Goal: Information Seeking & Learning: Find specific fact

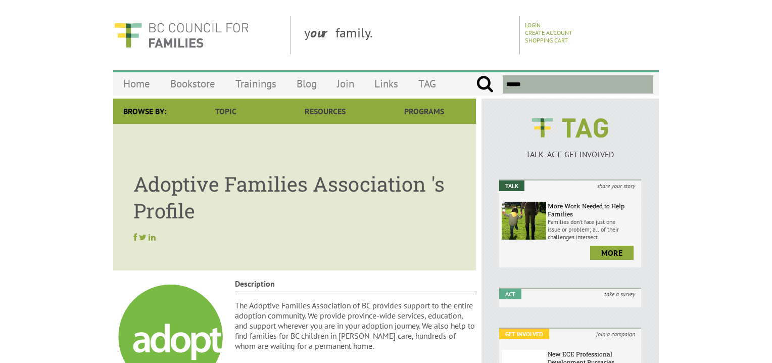
click at [531, 85] on input "text" at bounding box center [578, 84] width 151 height 18
click at [476, 75] on input "submit" at bounding box center [485, 84] width 18 height 18
type input "**********"
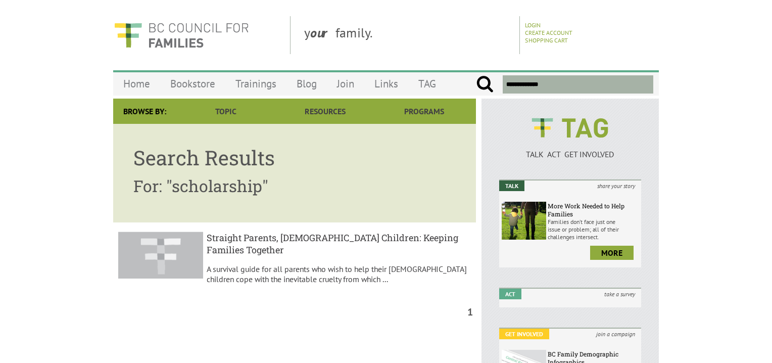
click at [482, 81] on input "submit" at bounding box center [485, 84] width 18 height 18
click at [128, 80] on link "Home" at bounding box center [136, 84] width 47 height 24
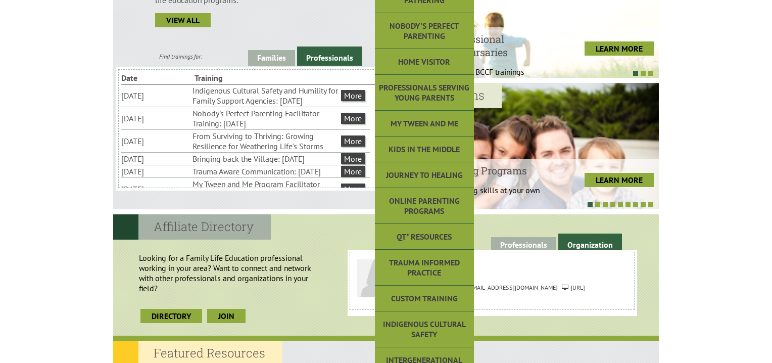
scroll to position [202, 0]
